Goal: Complete application form: Complete application form

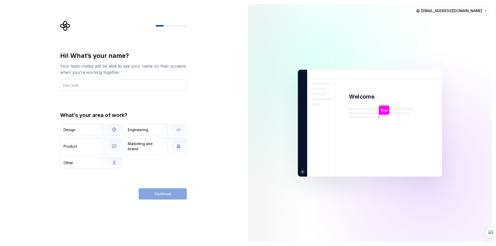
click at [109, 82] on input "text" at bounding box center [123, 85] width 127 height 11
type input "[DEMOGRAPHIC_DATA]"
click at [94, 165] on div "Other" at bounding box center [91, 162] width 62 height 11
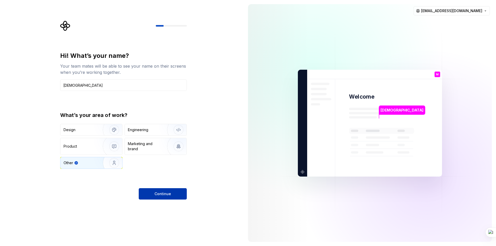
click at [152, 191] on button "Continue" at bounding box center [163, 193] width 48 height 11
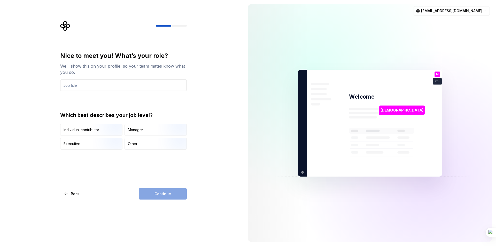
click at [100, 84] on input "text" at bounding box center [123, 85] width 127 height 11
type input "flutter"
click at [132, 143] on div "Other" at bounding box center [133, 143] width 10 height 5
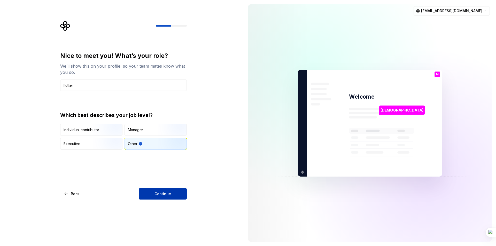
click at [159, 196] on span "Continue" at bounding box center [163, 193] width 17 height 5
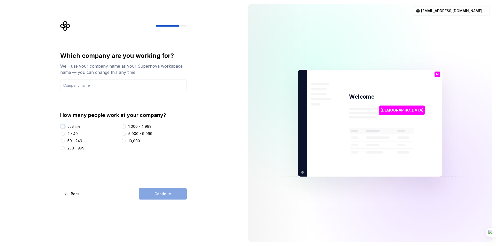
click at [64, 127] on button "Just me" at bounding box center [63, 127] width 4 height 4
click at [120, 88] on input "text" at bounding box center [123, 85] width 127 height 11
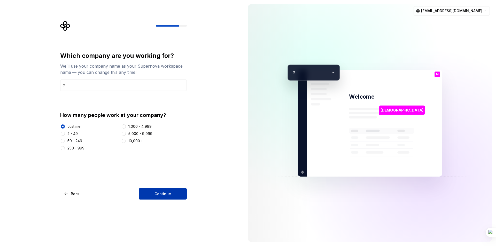
click at [159, 193] on span "Continue" at bounding box center [163, 193] width 17 height 5
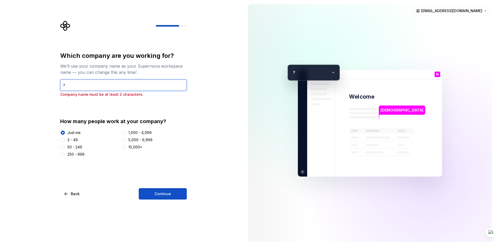
click at [120, 83] on input "?" at bounding box center [123, 85] width 127 height 11
type input "?!"
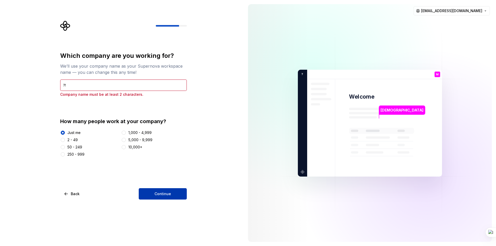
click at [157, 189] on button "Continue" at bounding box center [163, 193] width 48 height 11
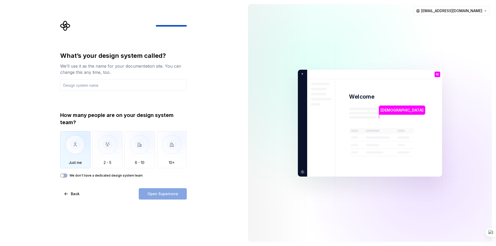
click at [73, 148] on img "button" at bounding box center [75, 148] width 30 height 35
click at [84, 85] on input "text" at bounding box center [123, 85] width 127 height 11
click at [160, 192] on span "Open Supernova" at bounding box center [163, 193] width 30 height 5
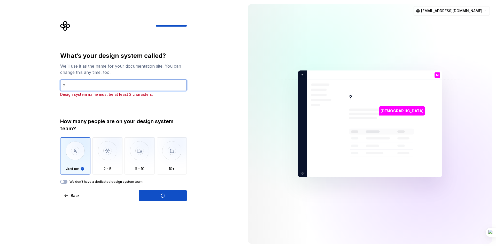
click at [143, 88] on input "?" at bounding box center [123, 85] width 127 height 11
type input "???"
click at [154, 196] on div "Open Supernova" at bounding box center [163, 195] width 48 height 11
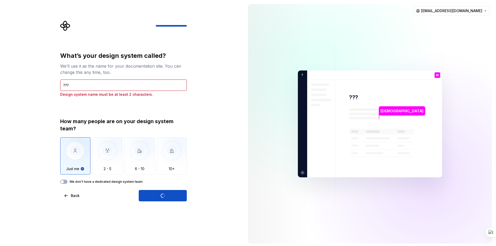
click at [154, 196] on div "Open Supernova" at bounding box center [163, 195] width 48 height 11
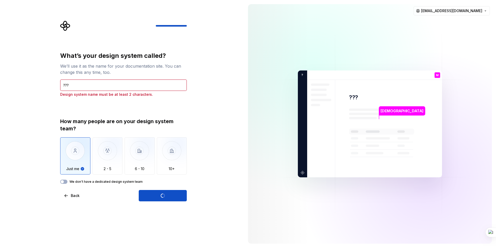
click at [154, 196] on div "Open Supernova" at bounding box center [163, 195] width 48 height 11
